Goal: Complete application form

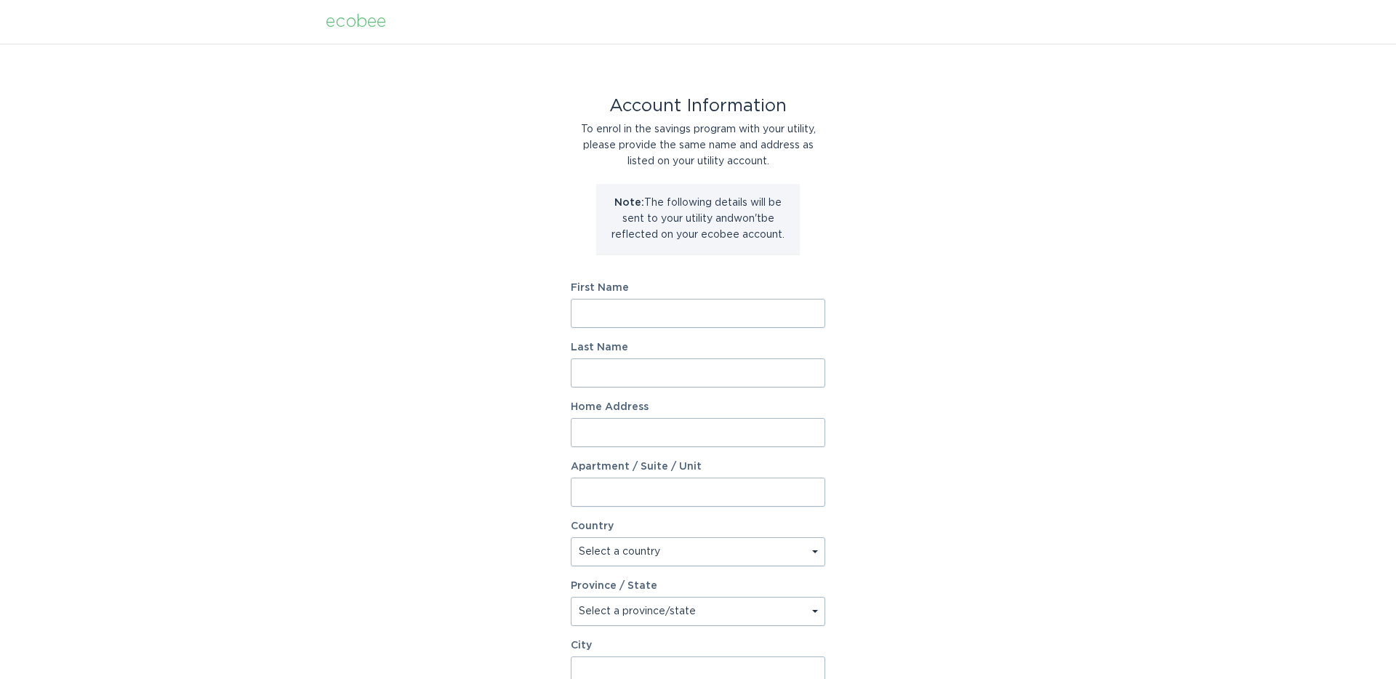
click at [639, 313] on input "First Name" at bounding box center [698, 313] width 254 height 29
type input "[PERSON_NAME]"
type input "12651 [PERSON_NAME]"
select select "US"
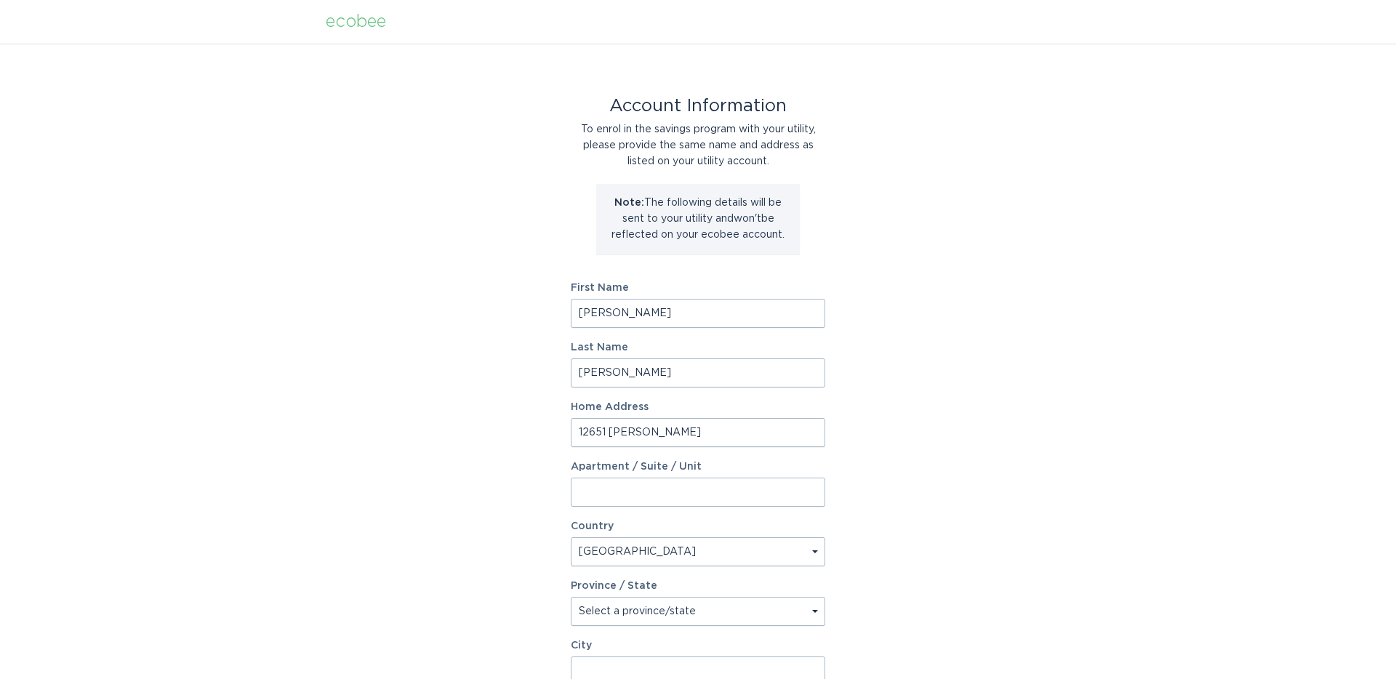
type input "[PERSON_NAME]"
type input "55374"
select select "MN"
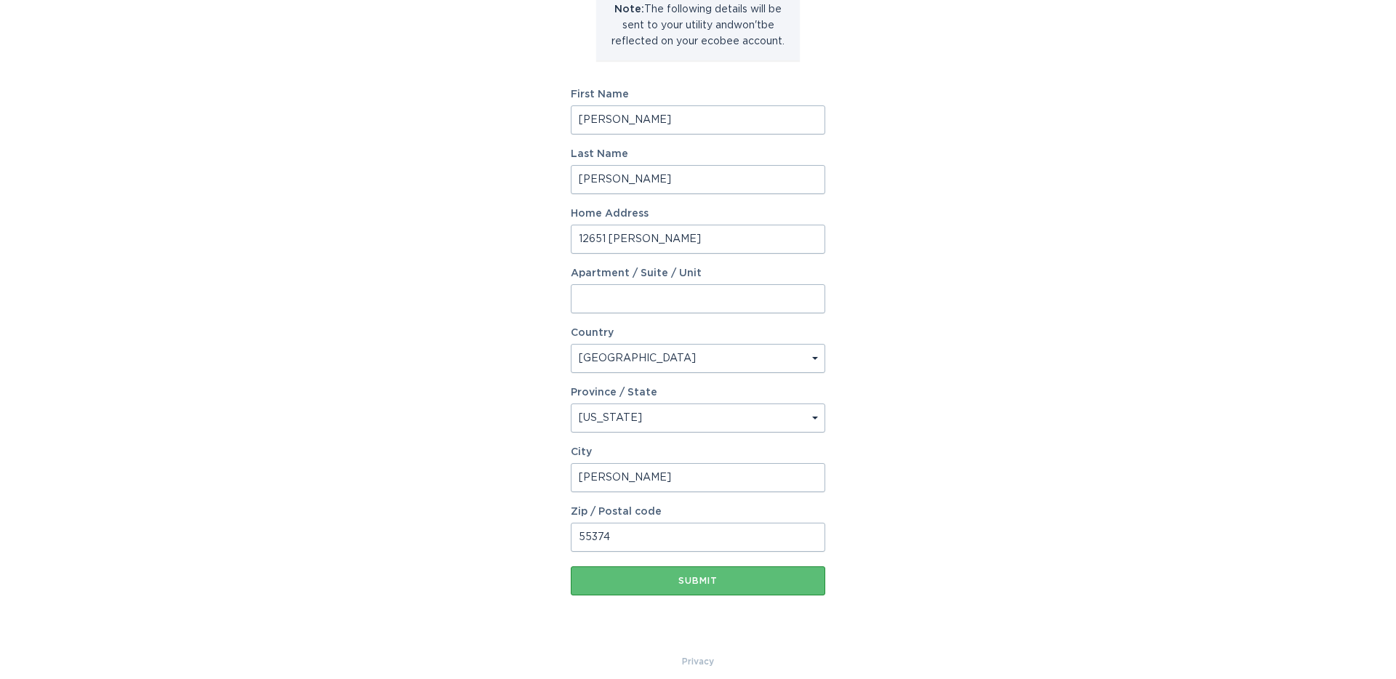
scroll to position [199, 0]
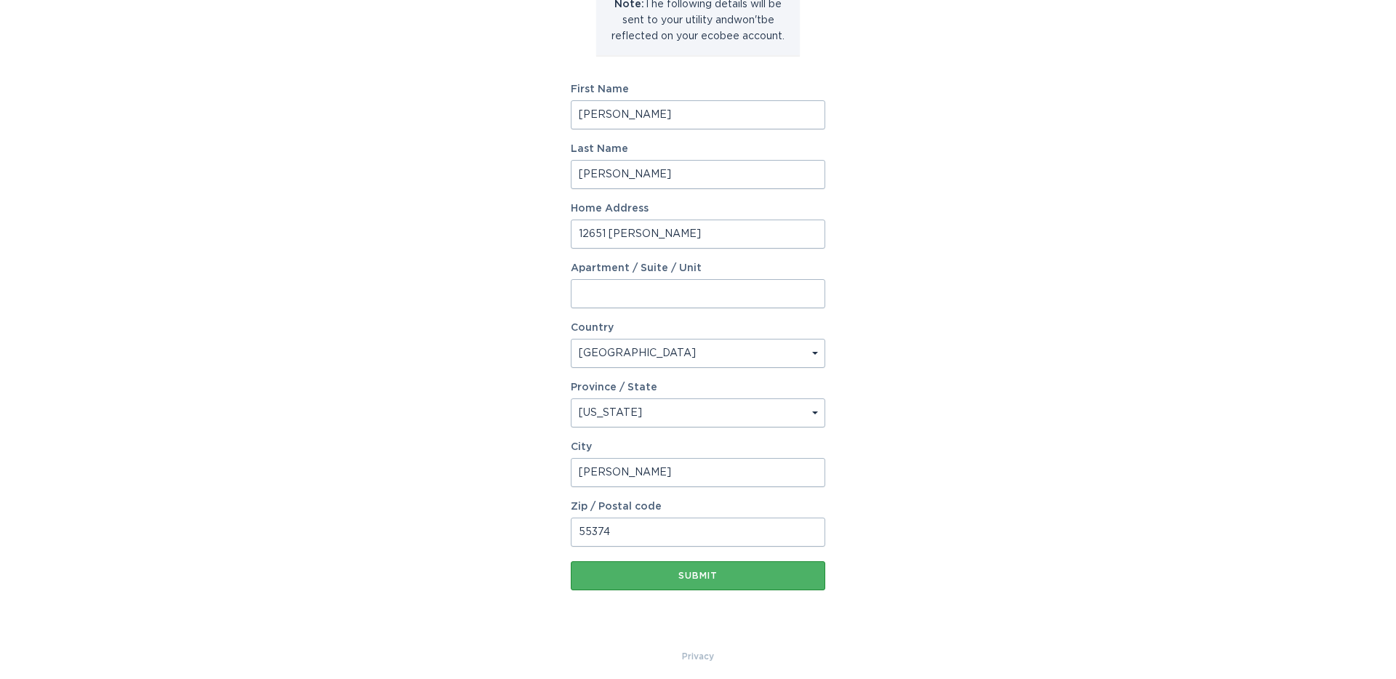
click at [665, 574] on div "Submit" at bounding box center [698, 576] width 240 height 9
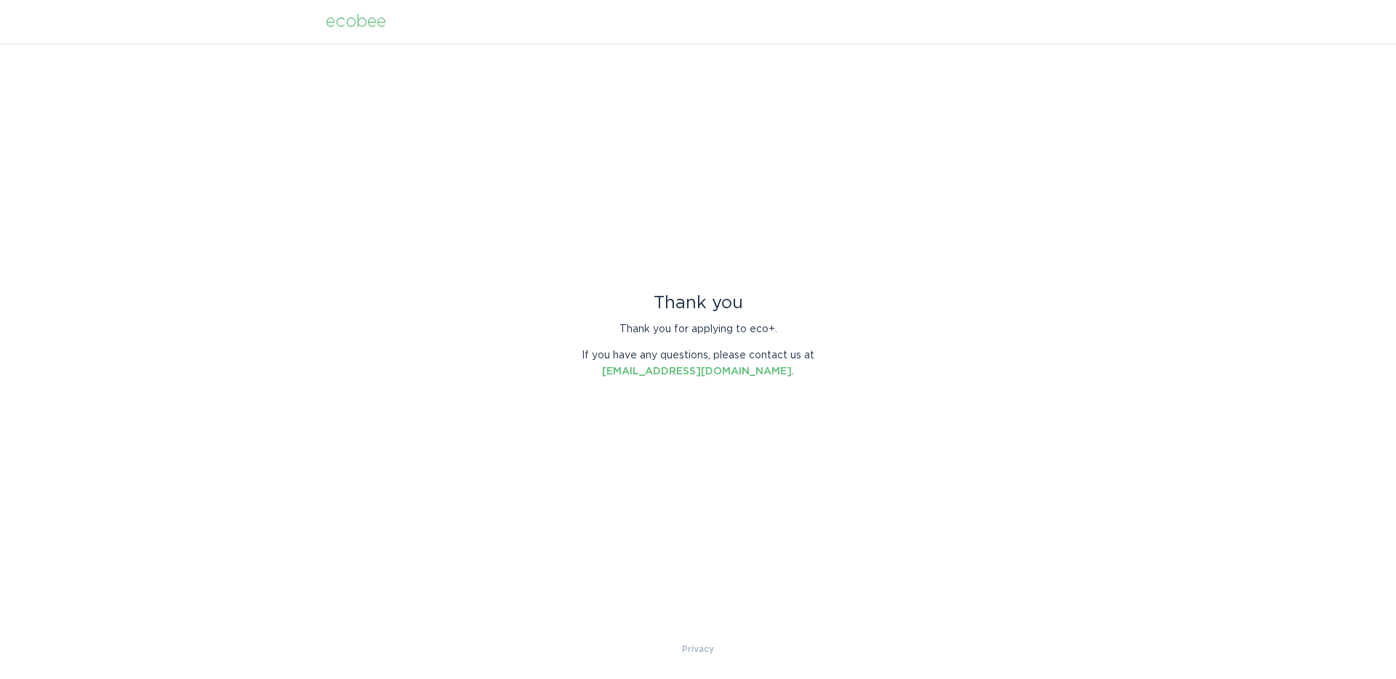
scroll to position [0, 0]
